Goal: Feedback & Contribution: Contribute content

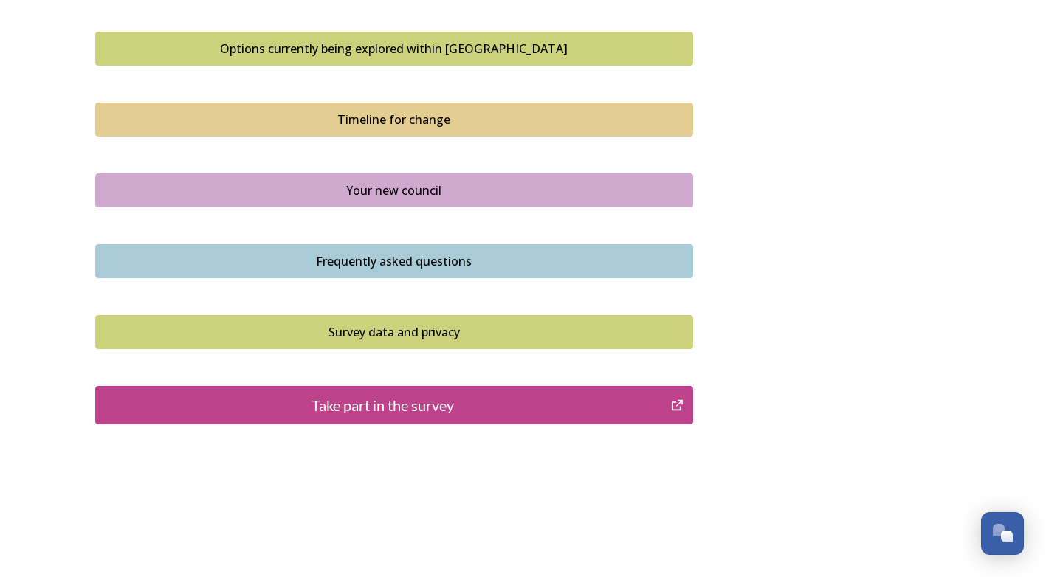
scroll to position [1011, 0]
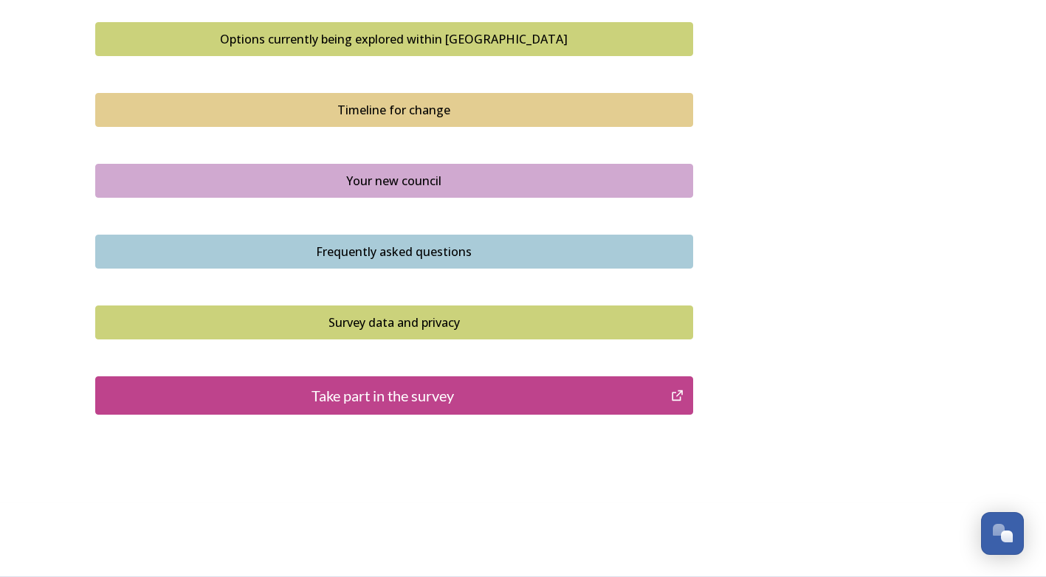
click at [472, 396] on div "Take part in the survey" at bounding box center [383, 396] width 560 height 22
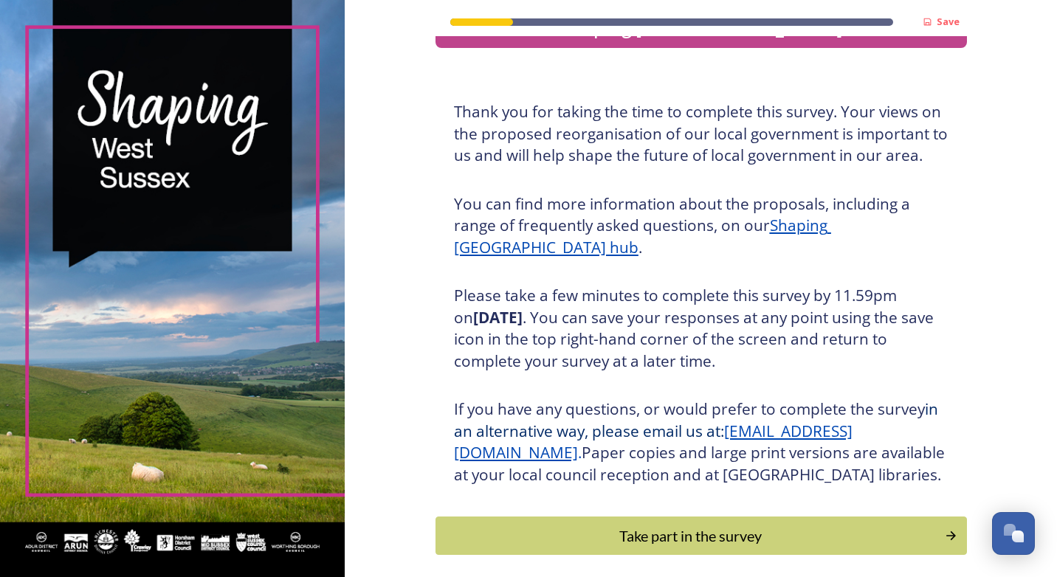
scroll to position [132, 0]
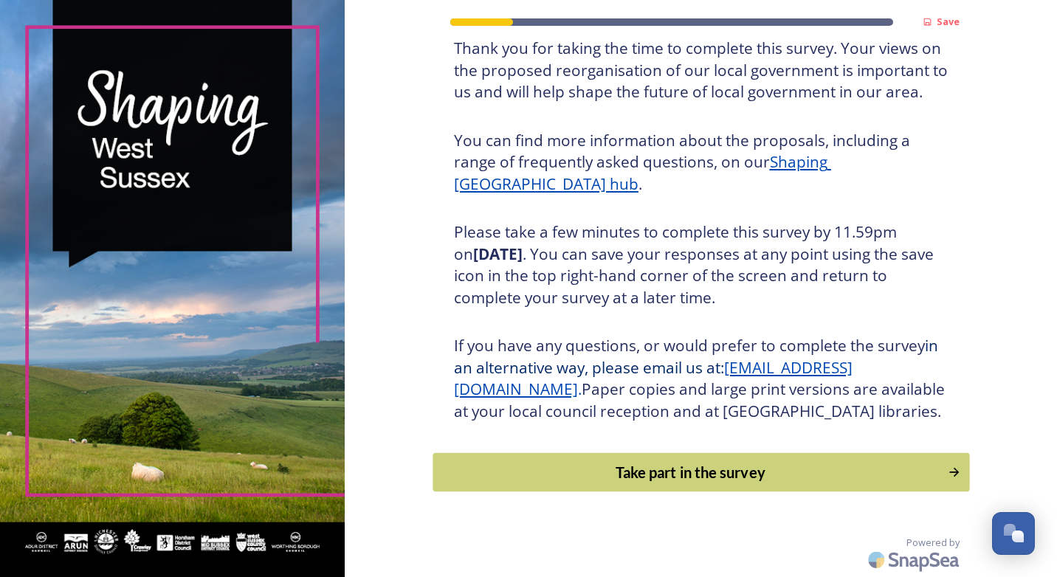
click at [661, 466] on div "Take part in the survey" at bounding box center [690, 472] width 499 height 22
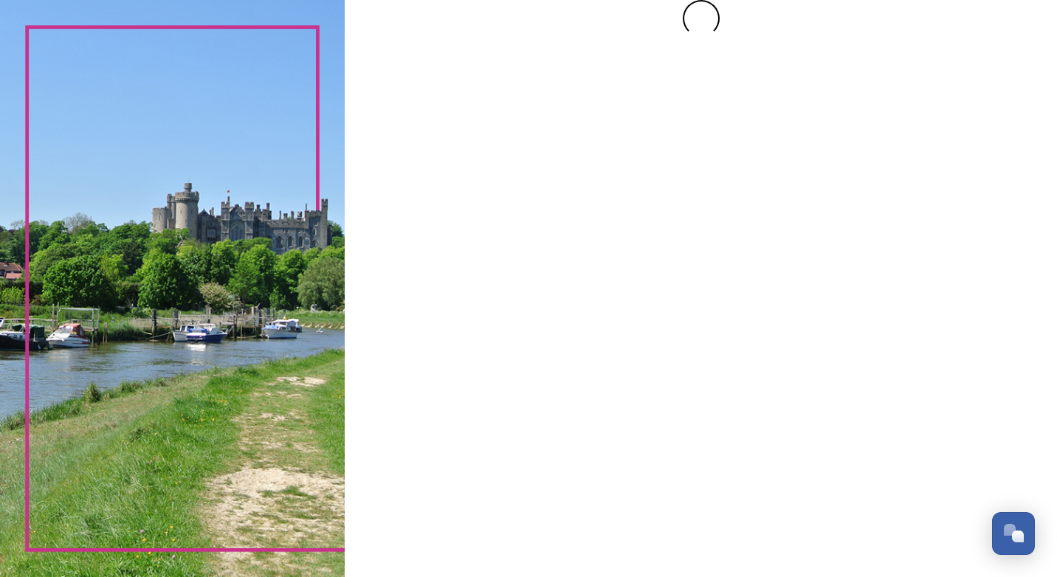
scroll to position [0, 0]
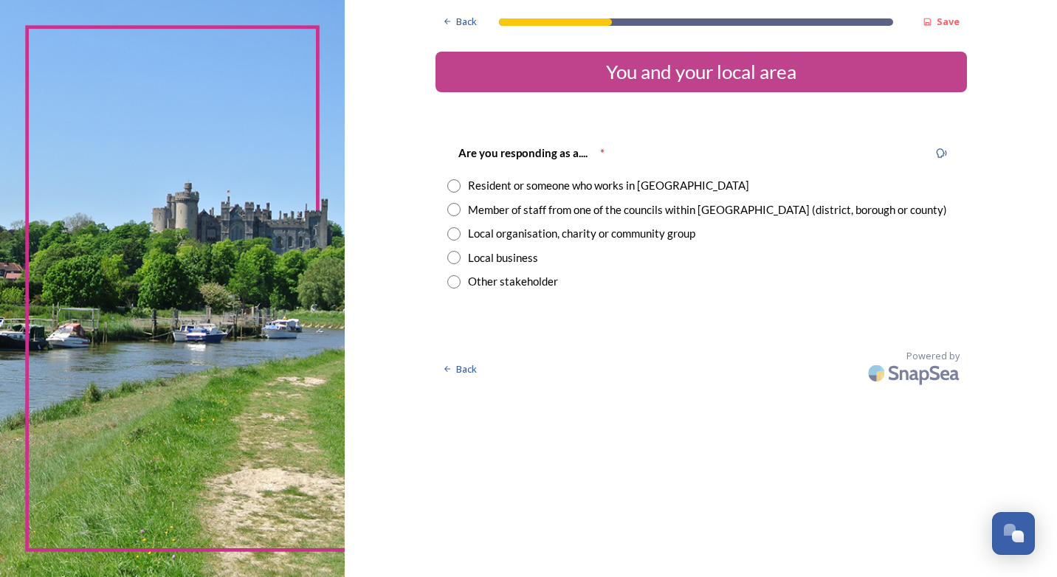
click at [458, 188] on input "radio" at bounding box center [453, 185] width 13 height 13
radio input "true"
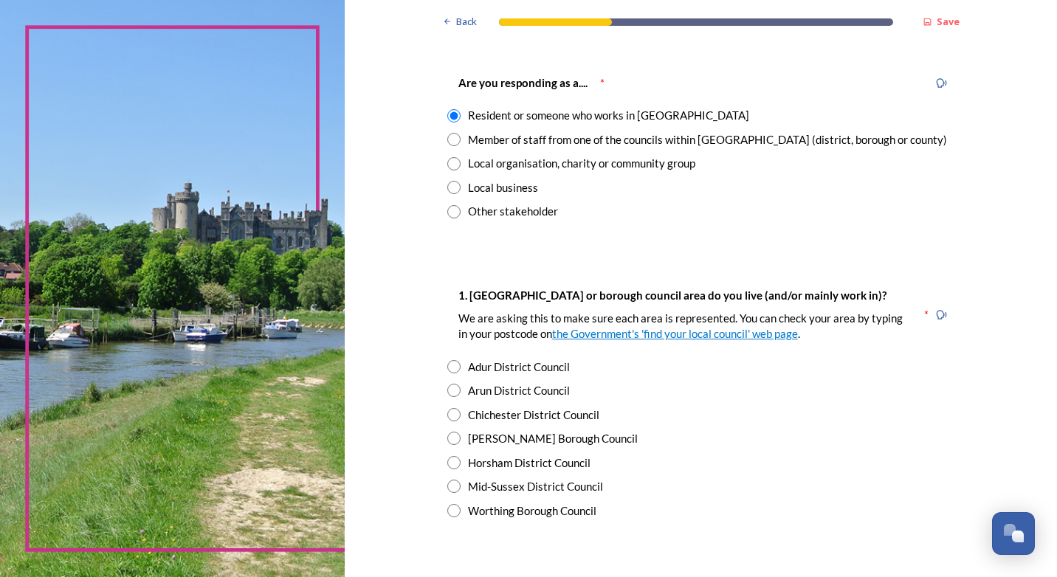
scroll to position [221, 0]
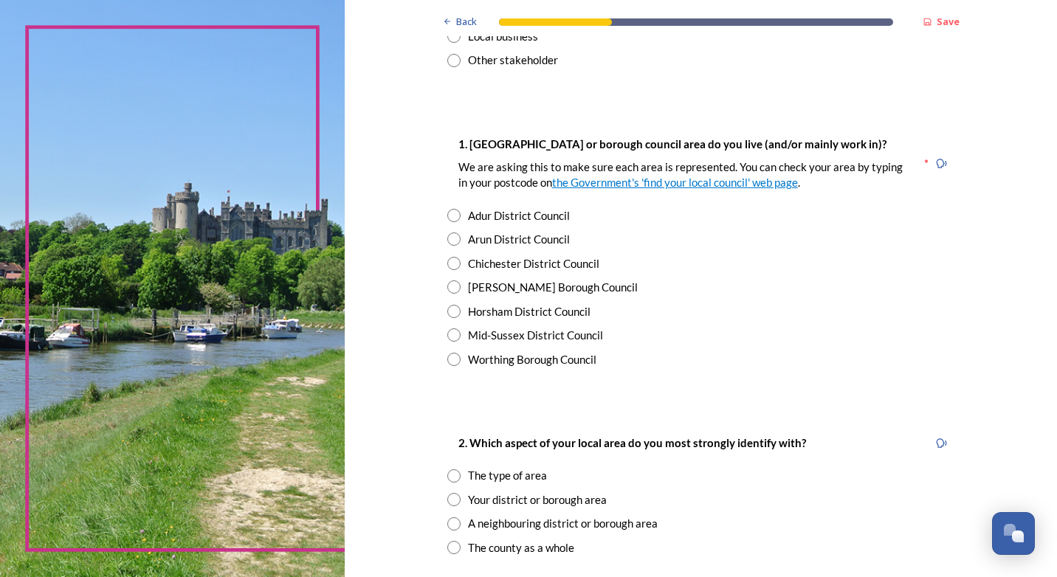
click at [447, 217] on input "radio" at bounding box center [453, 215] width 13 height 13
radio input "true"
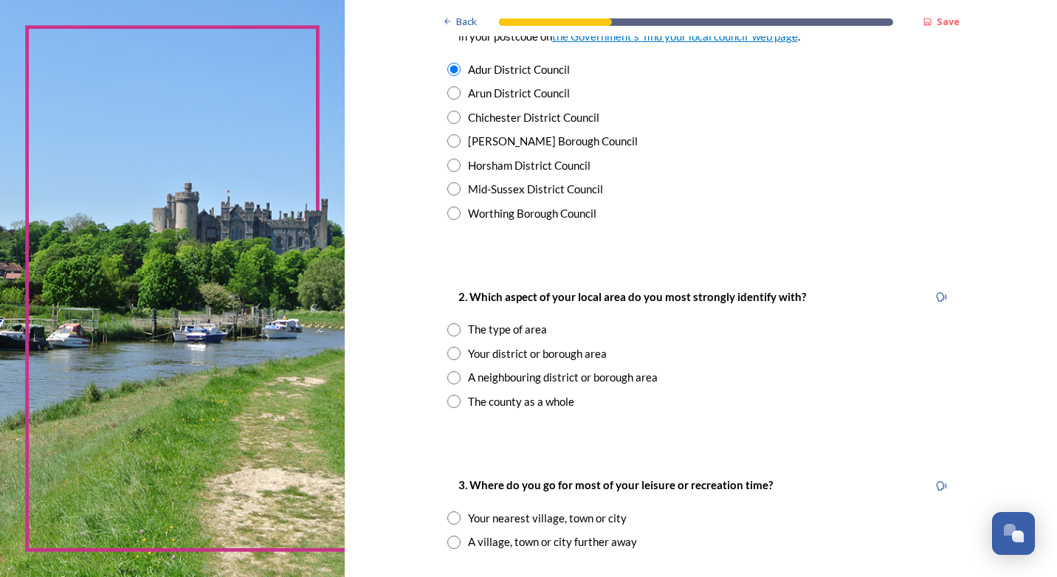
scroll to position [369, 0]
click at [449, 397] on input "radio" at bounding box center [453, 399] width 13 height 13
radio input "true"
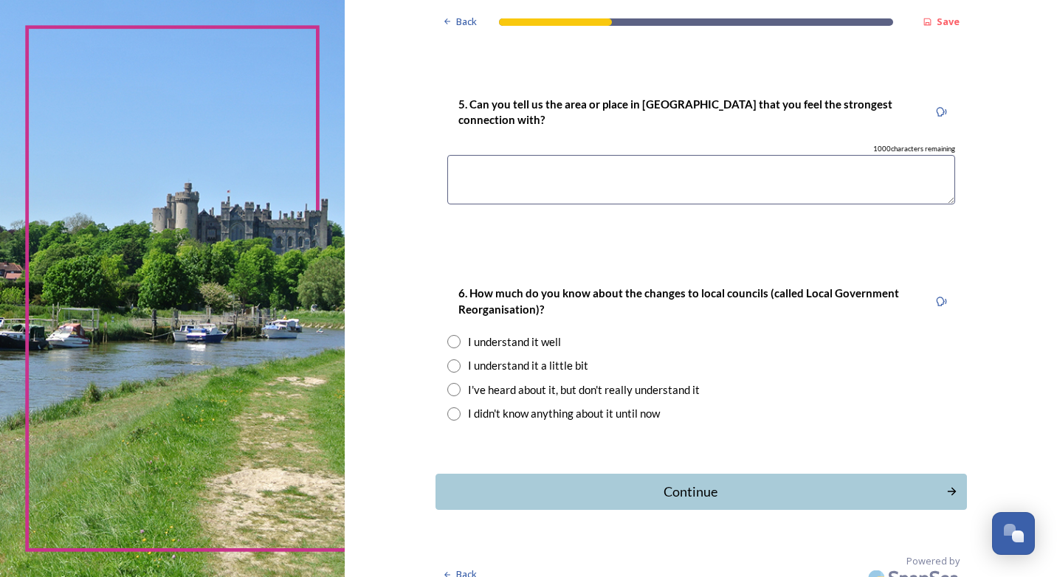
scroll to position [1161, 0]
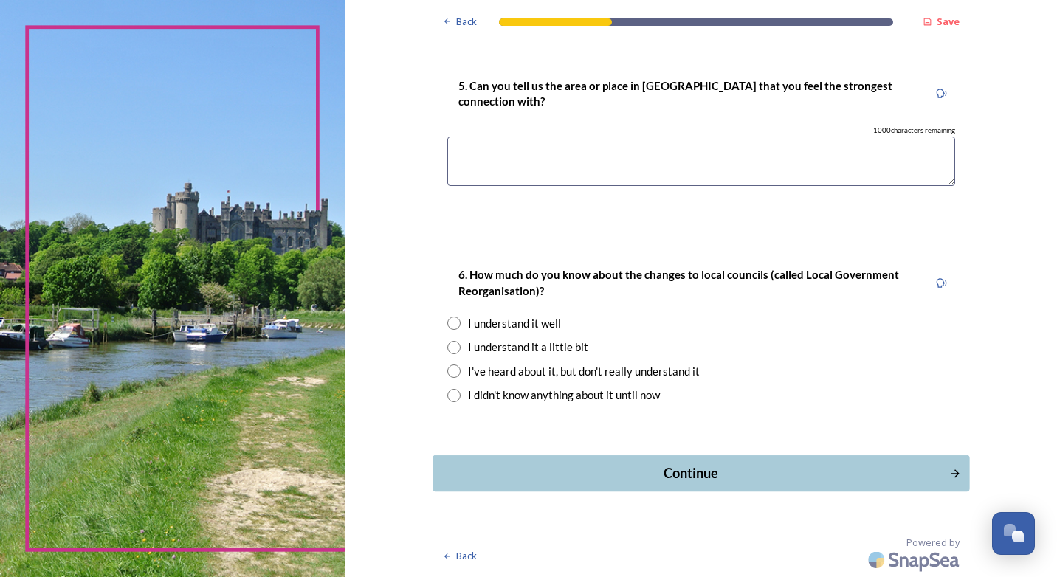
click at [687, 472] on div "Continue" at bounding box center [691, 473] width 500 height 20
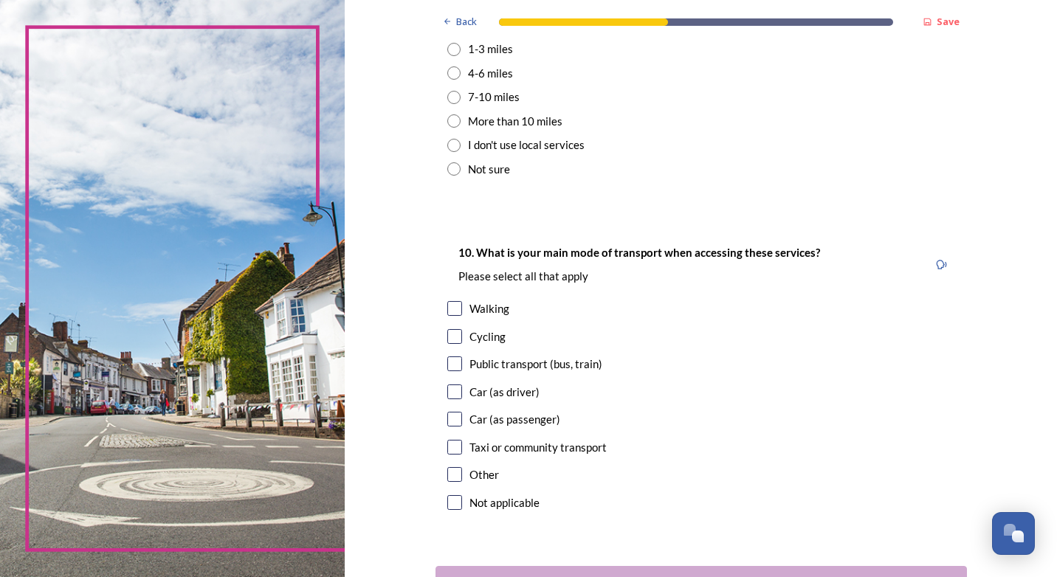
scroll to position [1292, 0]
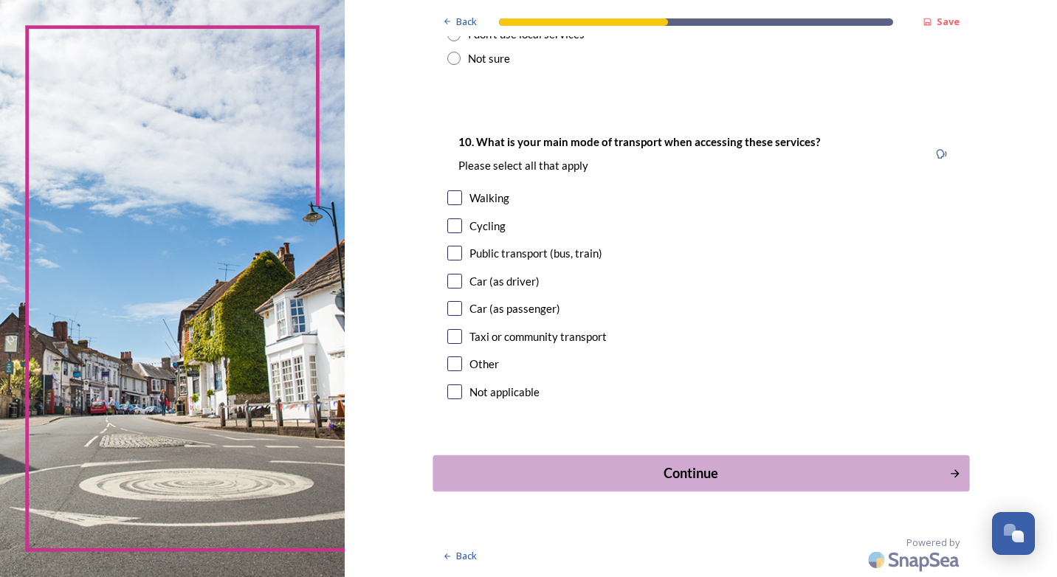
click at [698, 475] on div "Continue" at bounding box center [691, 473] width 500 height 20
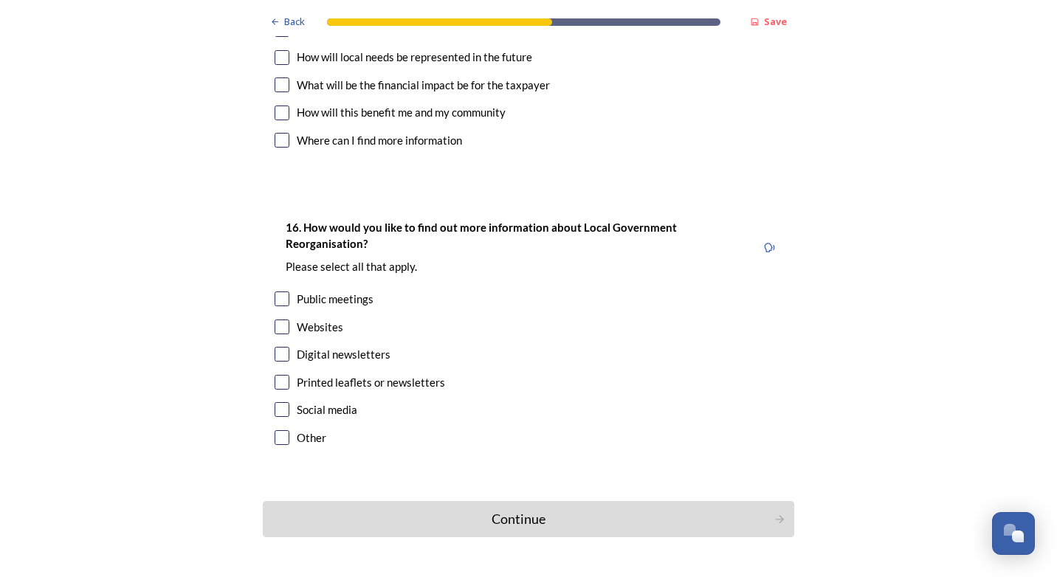
scroll to position [3988, 0]
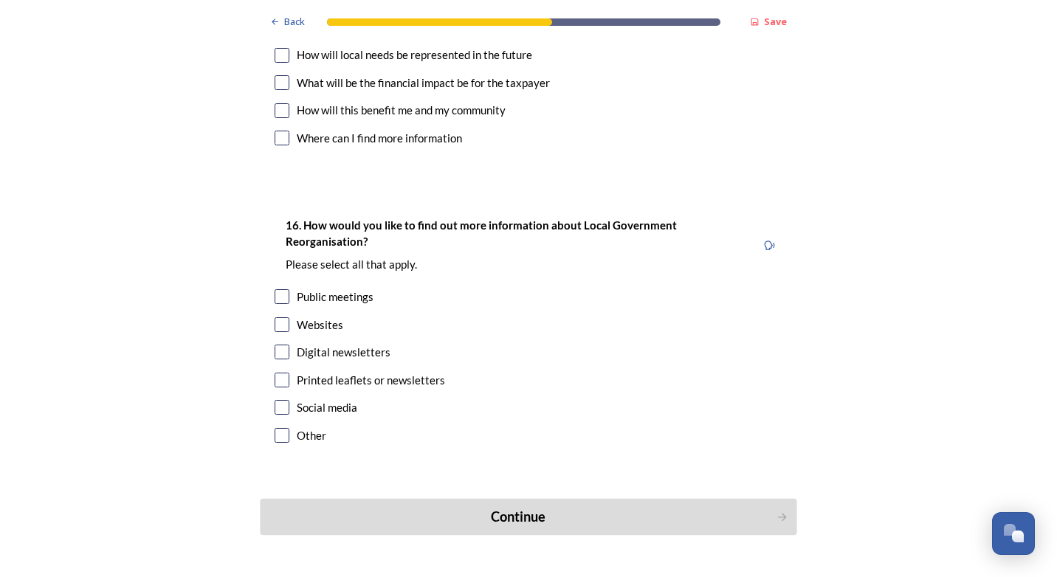
click at [538, 507] on div "Continue" at bounding box center [519, 517] width 500 height 20
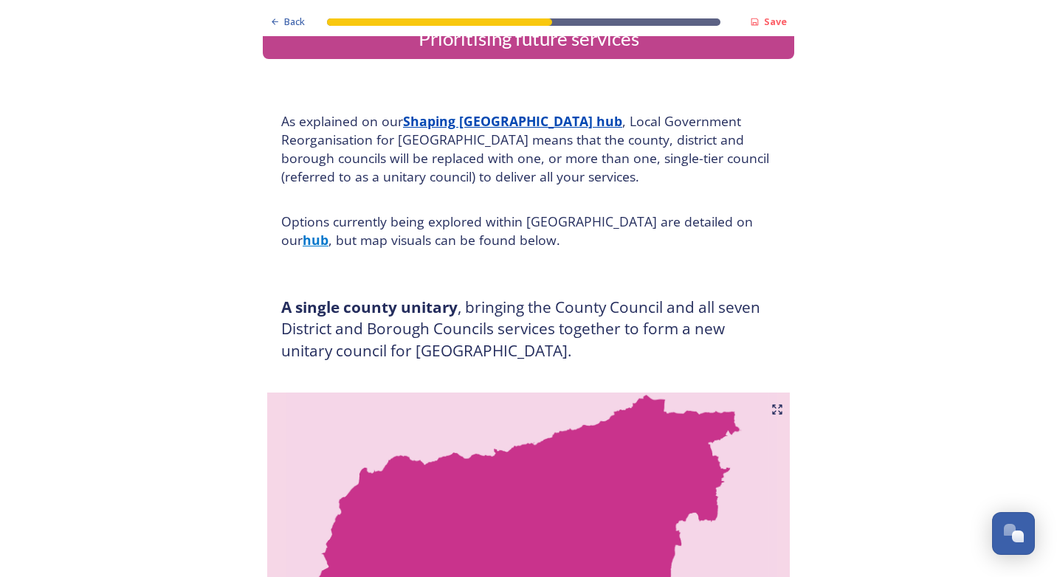
scroll to position [0, 0]
